Goal: Find specific page/section: Find specific page/section

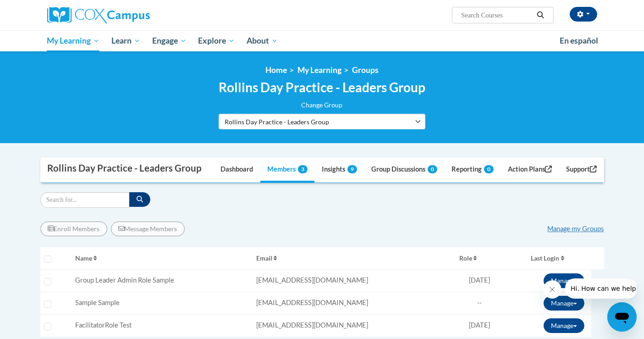
scroll to position [102, 0]
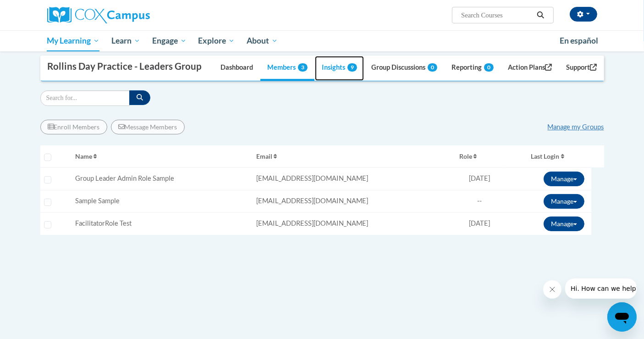
click at [330, 81] on link "Insights 9" at bounding box center [339, 68] width 49 height 25
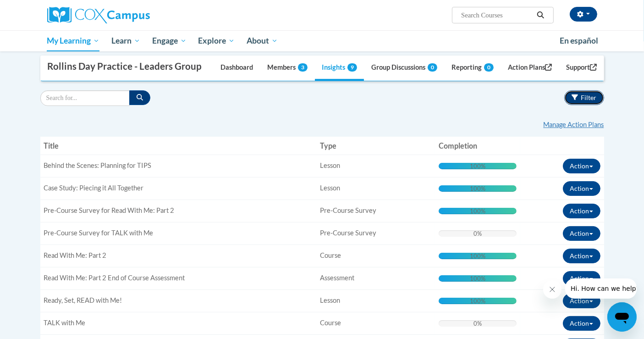
click at [574, 100] on icon "button" at bounding box center [575, 97] width 6 height 6
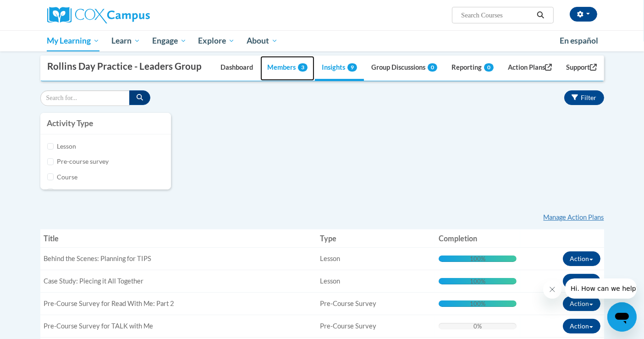
click at [277, 81] on link "Members 3" at bounding box center [287, 68] width 54 height 25
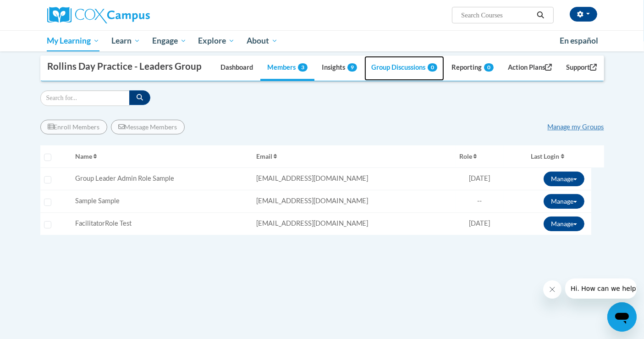
click at [387, 81] on link "Group Discussions 0" at bounding box center [404, 68] width 80 height 25
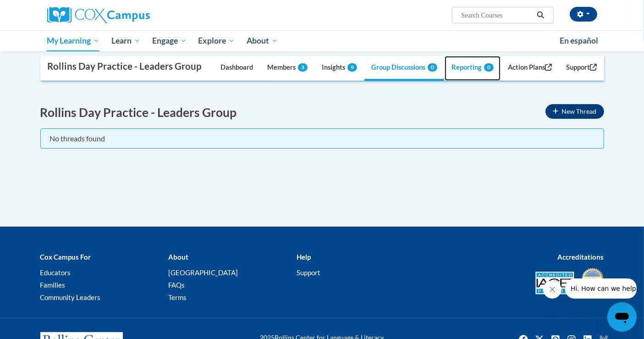
click at [455, 81] on link "Reporting 0" at bounding box center [473, 68] width 56 height 25
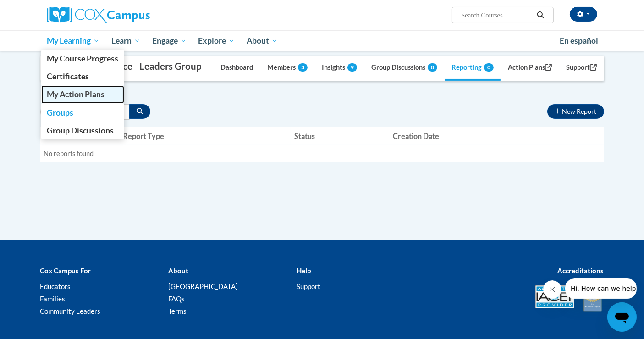
click at [77, 93] on span "My Action Plans" at bounding box center [76, 94] width 58 height 10
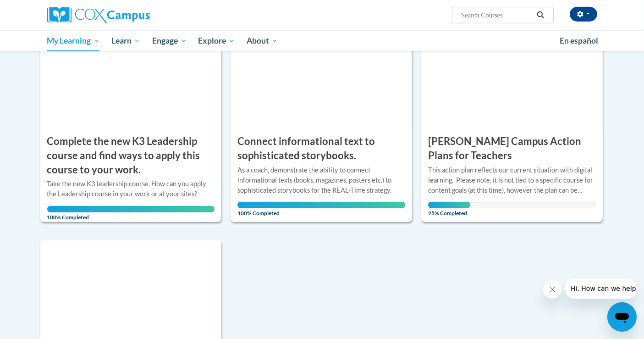
scroll to position [764, 0]
